Goal: Information Seeking & Learning: Learn about a topic

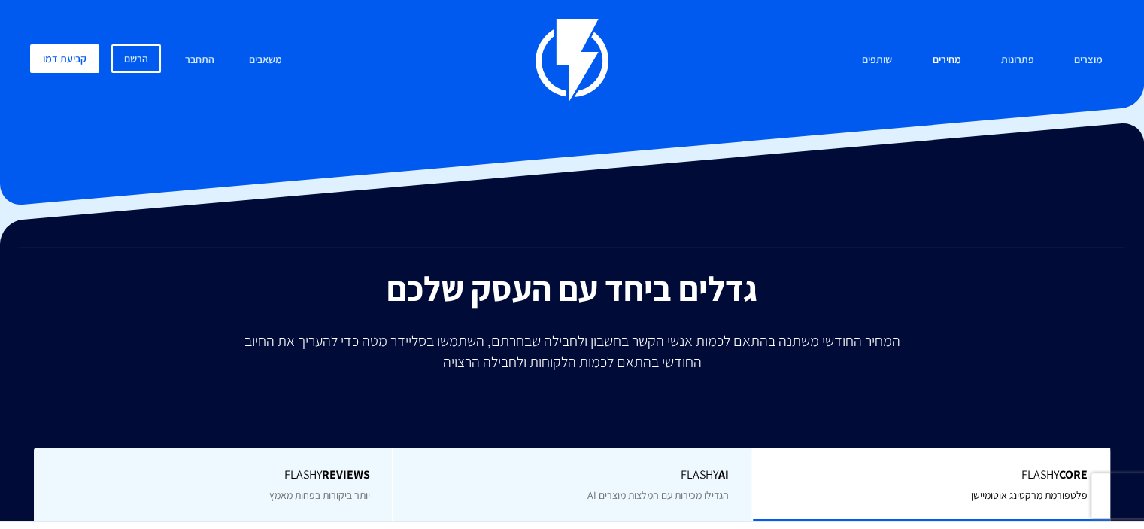
click at [951, 53] on link "מחירים" at bounding box center [946, 60] width 51 height 32
click at [951, 64] on link "מחירים" at bounding box center [946, 60] width 51 height 32
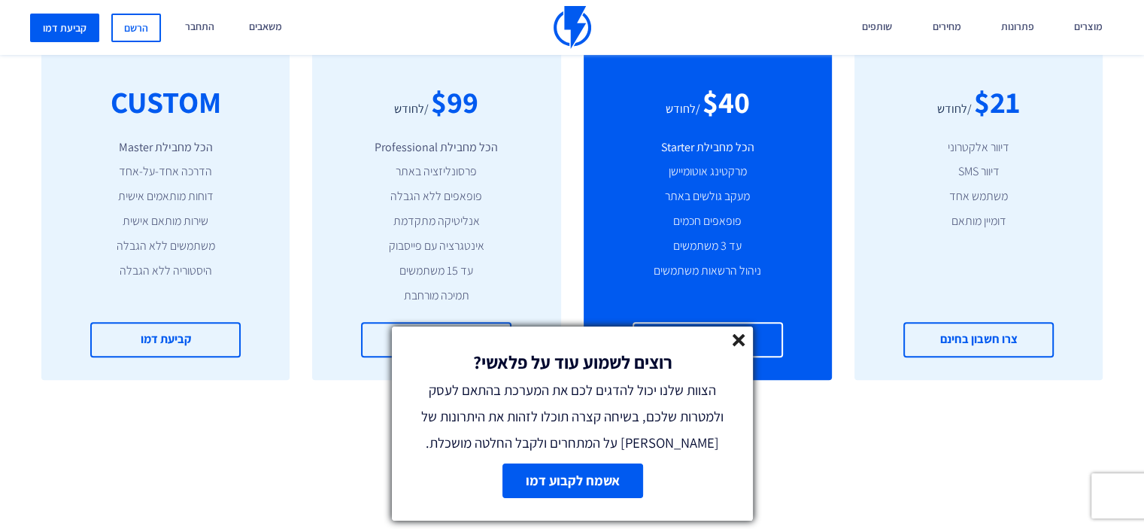
scroll to position [677, 0]
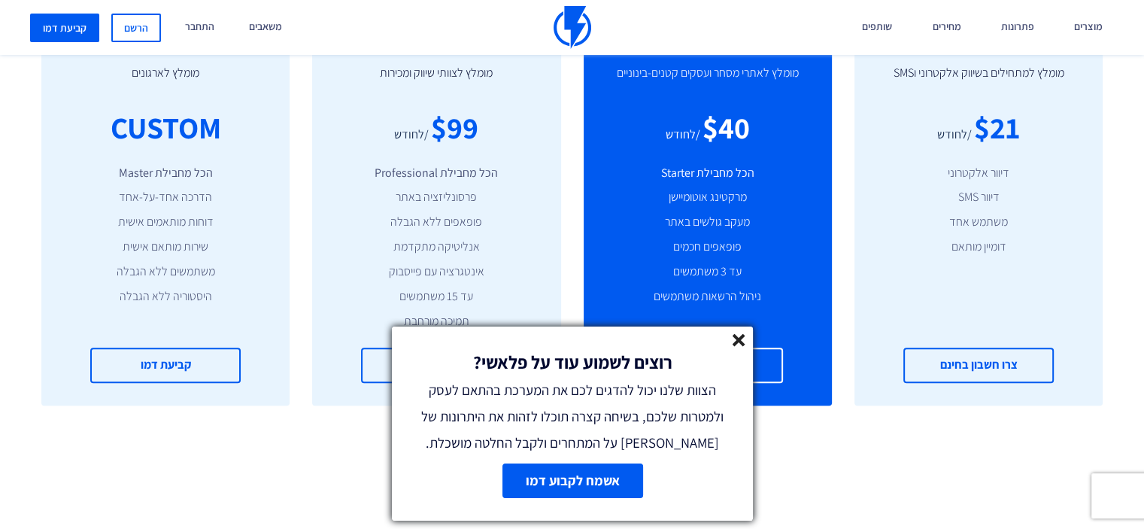
click at [742, 342] on line at bounding box center [738, 340] width 11 height 11
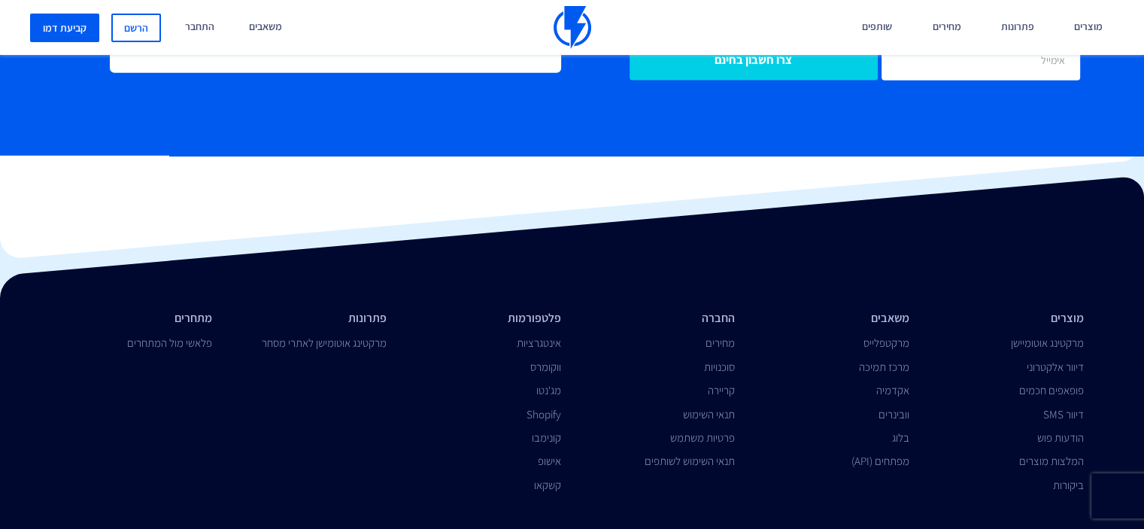
scroll to position [3610, 0]
